Goal: Unclear

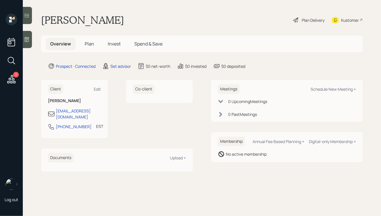
click at [92, 19] on h1 "[PERSON_NAME]" at bounding box center [82, 20] width 83 height 13
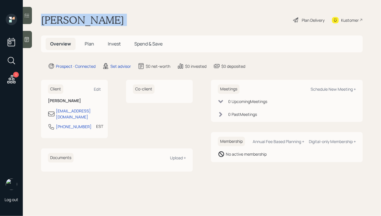
click at [92, 19] on h1 "[PERSON_NAME]" at bounding box center [82, 20] width 83 height 13
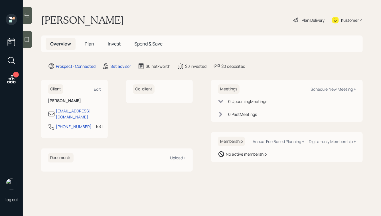
click at [28, 40] on icon at bounding box center [27, 40] width 6 height 6
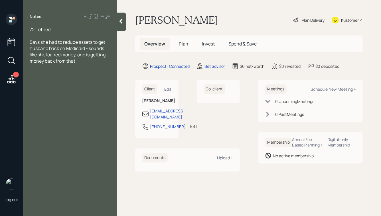
click at [36, 35] on div at bounding box center [70, 36] width 81 height 6
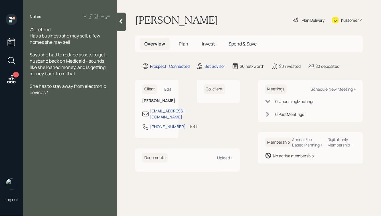
click at [123, 19] on icon at bounding box center [121, 21] width 6 height 6
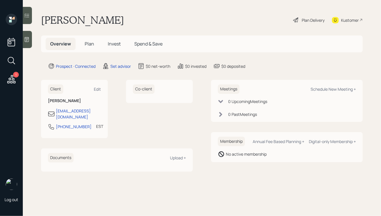
click at [26, 38] on icon at bounding box center [27, 40] width 6 height 6
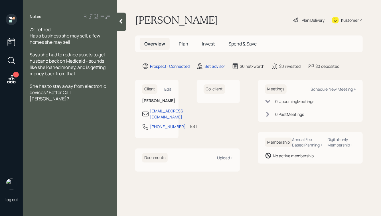
click at [121, 18] on div at bounding box center [121, 22] width 9 height 19
